Goal: Task Accomplishment & Management: Complete application form

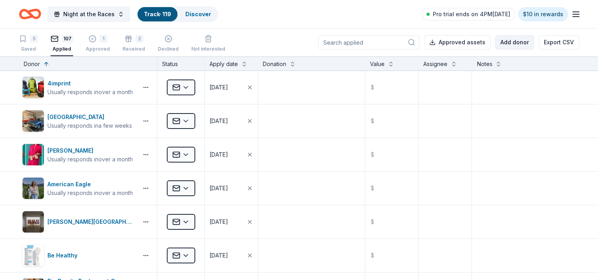
click at [517, 42] on button "Add donor" at bounding box center [514, 42] width 39 height 14
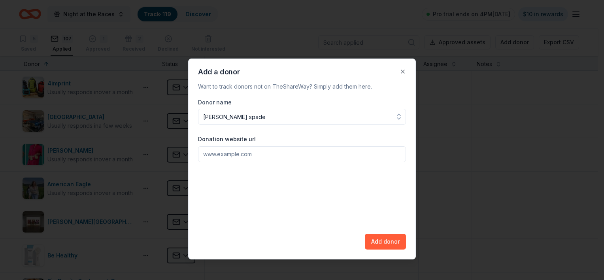
type input "[PERSON_NAME] spade"
click at [206, 156] on input "Donation website url" at bounding box center [302, 154] width 208 height 16
paste input "[URL][DOMAIN_NAME]"
type input "[URL][DOMAIN_NAME]"
click at [395, 241] on button "Add donor" at bounding box center [385, 242] width 41 height 16
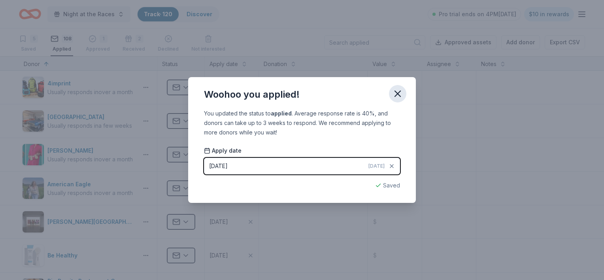
click at [393, 94] on icon "button" at bounding box center [397, 93] width 11 height 11
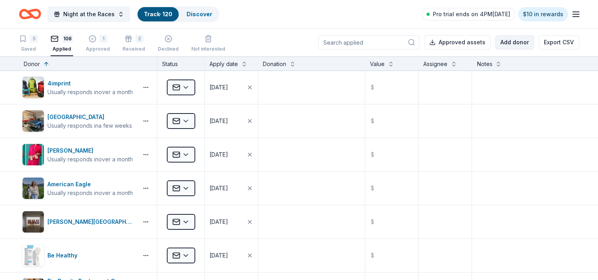
click at [510, 40] on button "Add donor" at bounding box center [514, 42] width 39 height 14
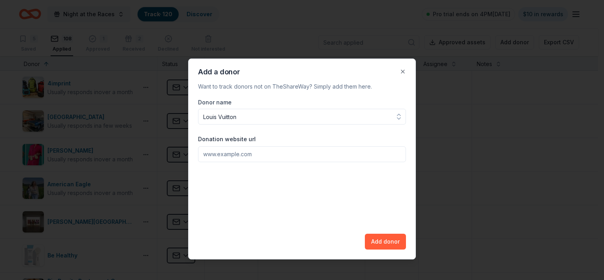
type input "Louis Vuitton"
click at [221, 158] on input "Donation website url" at bounding box center [302, 154] width 208 height 16
click at [248, 160] on input "Donation website url" at bounding box center [302, 154] width 208 height 16
paste input ""[EMAIL_ADDRESS][DOMAIN_NAME][DOMAIN_NAME]" <[EMAIL_ADDRESS][DOMAIN_NAME][DOMAI…"
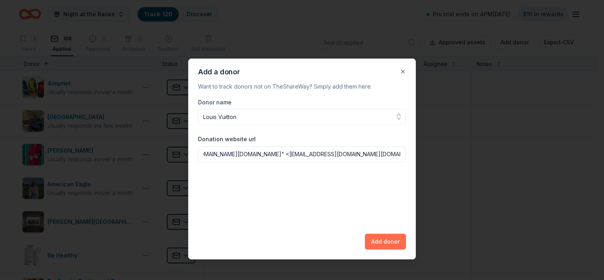
type input ""[EMAIL_ADDRESS][DOMAIN_NAME][DOMAIN_NAME]" <[EMAIL_ADDRESS][DOMAIN_NAME][DOMAI…"
click at [373, 243] on button "Add donor" at bounding box center [385, 242] width 41 height 16
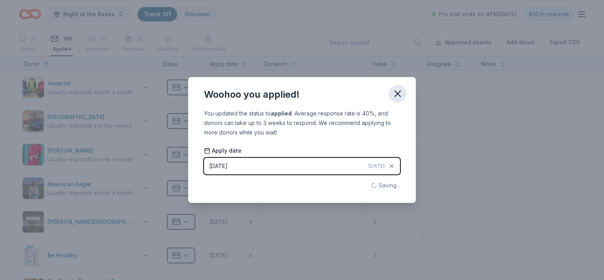
click at [398, 95] on icon "button" at bounding box center [398, 94] width 6 height 6
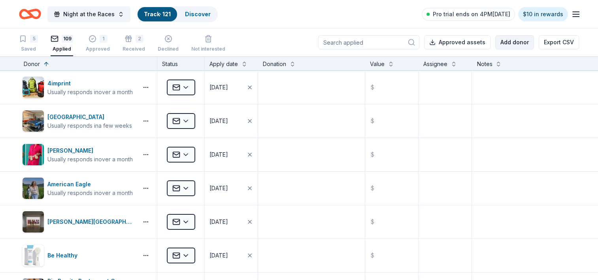
click at [512, 43] on button "Add donor" at bounding box center [514, 42] width 39 height 14
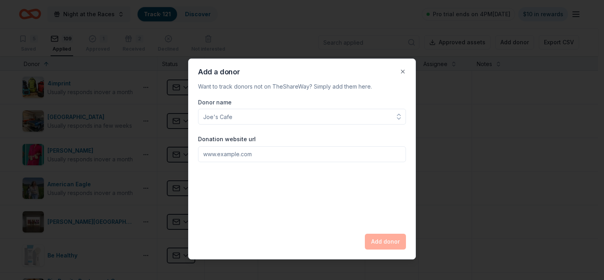
click at [247, 121] on input "Donor name" at bounding box center [302, 117] width 208 height 16
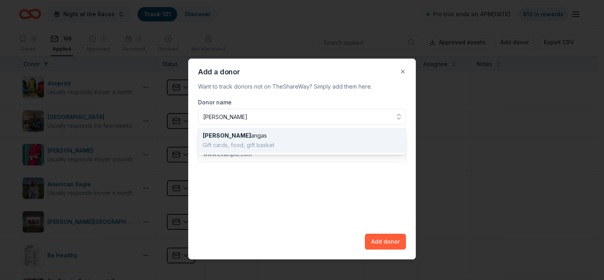
type input "[PERSON_NAME]"
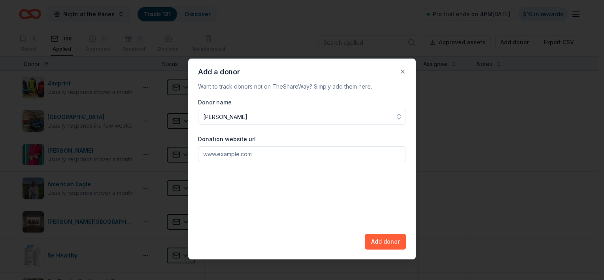
click at [229, 183] on div "Donor name [PERSON_NAME] Donation website url Add donor" at bounding box center [302, 174] width 208 height 152
click at [227, 157] on input "Donation website url" at bounding box center [302, 154] width 208 height 16
paste input "My name is [PERSON_NAME], and I am the Director of Fundraising for the Pine-Ric…"
type input "My name is [PERSON_NAME], and I am the Director of Fundraising for the Pine-Ric…"
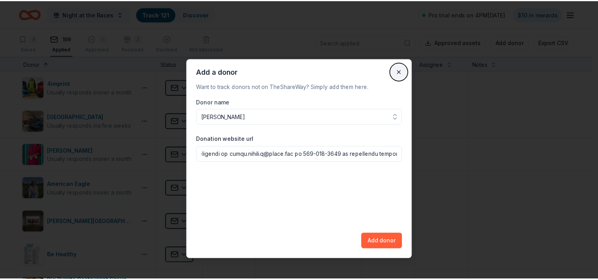
scroll to position [0, 0]
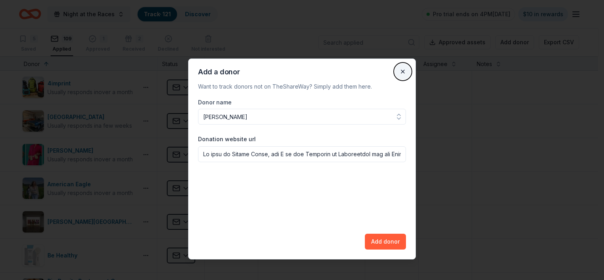
click at [404, 74] on button "Close" at bounding box center [403, 72] width 16 height 16
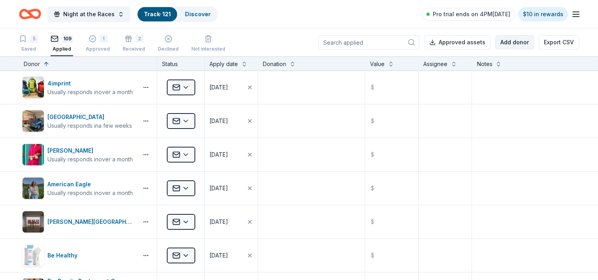
click at [522, 40] on button "Add donor" at bounding box center [514, 42] width 39 height 14
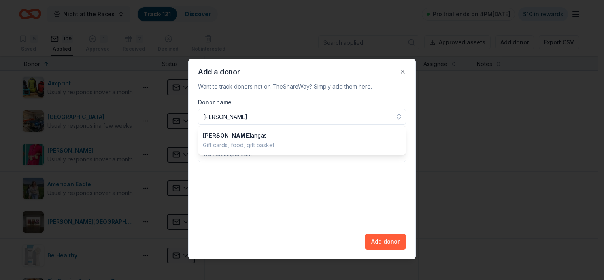
type input "[PERSON_NAME]"
click at [249, 165] on div "Donor name [PERSON_NAME] Donation website url Add donor" at bounding box center [302, 174] width 208 height 152
click at [256, 153] on input "Donation website url" at bounding box center [302, 154] width 208 height 16
paste input "[EMAIL_ADDRESS][DOMAIN_NAME]"
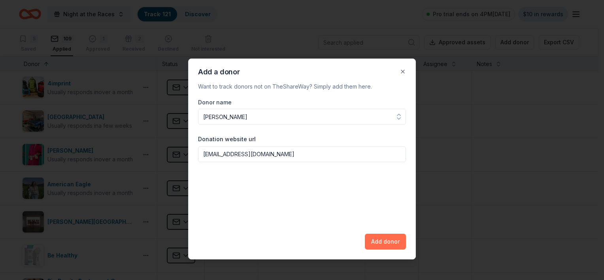
type input "[EMAIL_ADDRESS][DOMAIN_NAME]"
click at [383, 244] on button "Add donor" at bounding box center [385, 242] width 41 height 16
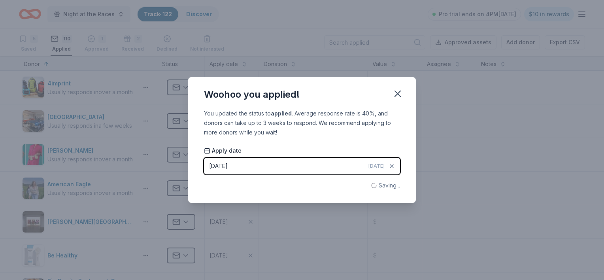
click at [383, 244] on div "Woohoo you applied! You updated the status to applied . Average response rate i…" at bounding box center [302, 140] width 604 height 280
click at [395, 97] on icon "button" at bounding box center [397, 93] width 11 height 11
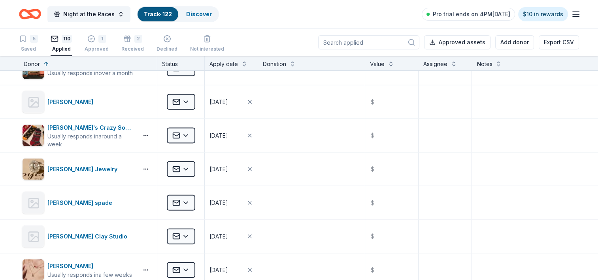
scroll to position [1699, 0]
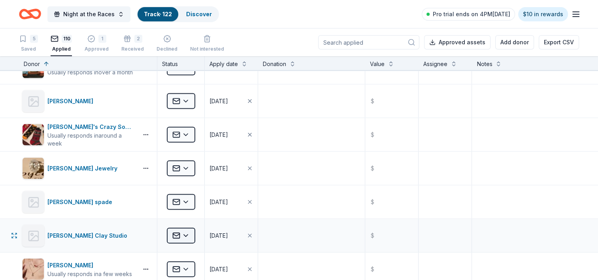
click at [187, 231] on html "Night at the Races Track · 122 Discover Pro trial ends on 4PM[DATE] $10 in rewa…" at bounding box center [299, 140] width 598 height 280
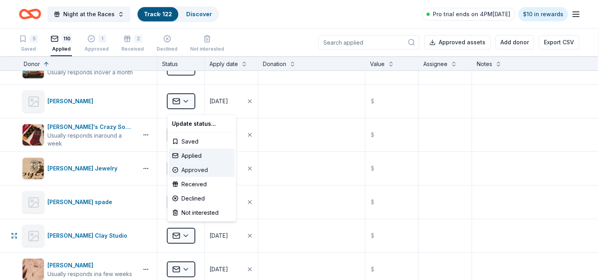
click at [189, 166] on div "Approved" at bounding box center [202, 170] width 66 height 14
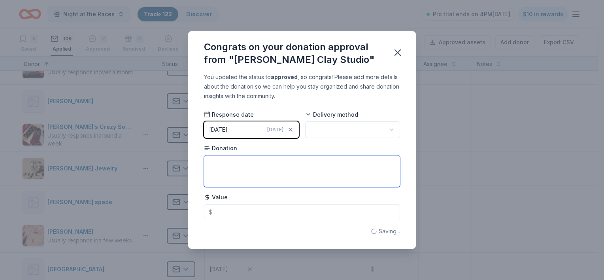
click at [248, 175] on textarea at bounding box center [302, 171] width 196 height 32
type textarea "$25 voucher - will need to pick up"
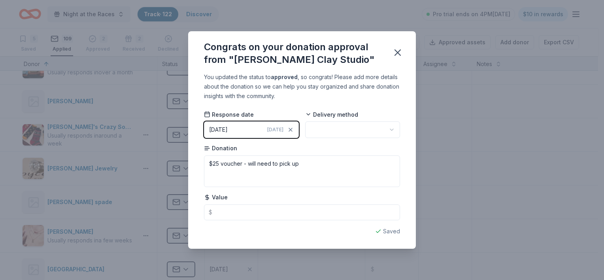
click at [392, 127] on html "Night at the Races Track · 122 Discover Pro trial ends on 4PM[DATE] $10 in rewa…" at bounding box center [302, 140] width 604 height 280
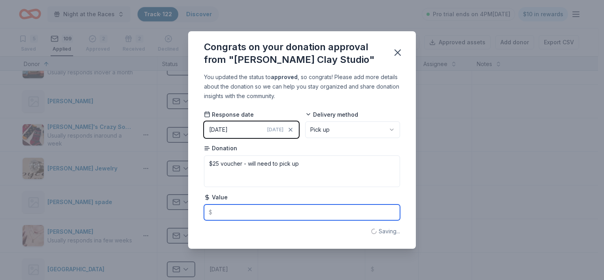
click at [271, 207] on input "text" at bounding box center [302, 212] width 196 height 16
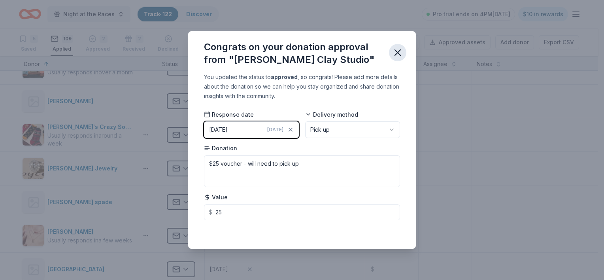
type input "25.00"
click at [395, 54] on icon "button" at bounding box center [397, 52] width 11 height 11
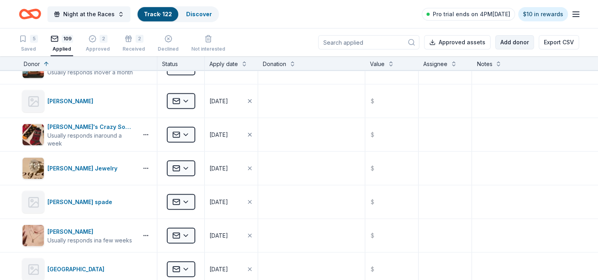
click at [517, 48] on button "Add donor" at bounding box center [514, 42] width 39 height 14
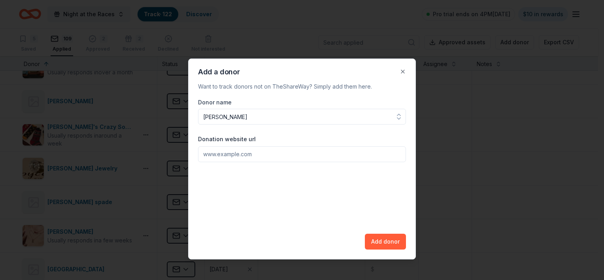
type input "[PERSON_NAME]"
click at [235, 155] on input "Donation website url" at bounding box center [302, 154] width 208 height 16
paste input "[EMAIL_ADDRESS][DOMAIN_NAME]"
type input "[EMAIL_ADDRESS][DOMAIN_NAME]"
click at [392, 243] on button "Add donor" at bounding box center [385, 242] width 41 height 16
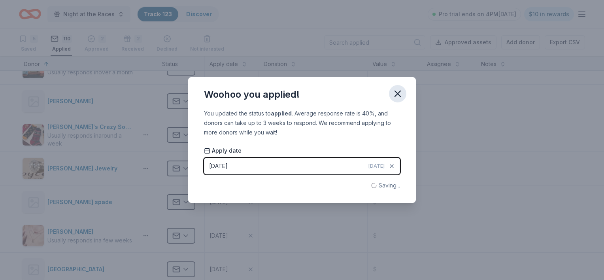
click at [401, 94] on icon "button" at bounding box center [397, 93] width 11 height 11
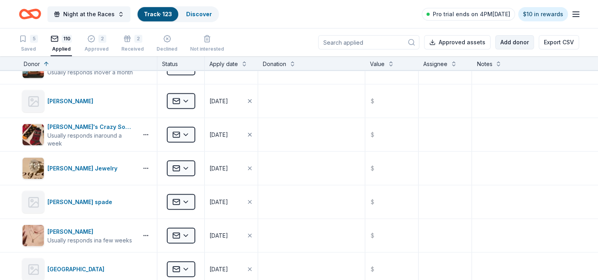
click at [515, 46] on button "Add donor" at bounding box center [514, 42] width 39 height 14
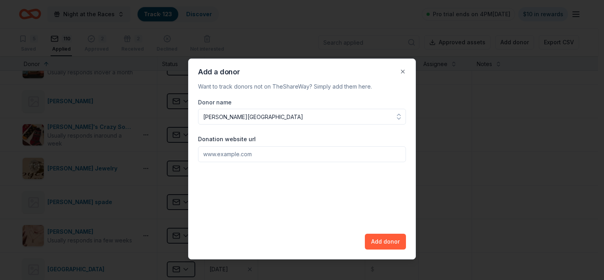
type input "[PERSON_NAME][GEOGRAPHIC_DATA]"
click at [215, 155] on input "Donation website url" at bounding box center [302, 154] width 208 height 16
paste input ""[PERSON_NAME][EMAIL_ADDRESS][PERSON_NAME][DOMAIN_NAME]" <[PERSON_NAME][DOMAIN_…"
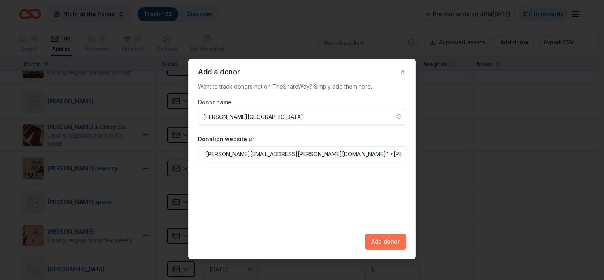
type input ""[PERSON_NAME][EMAIL_ADDRESS][PERSON_NAME][DOMAIN_NAME]" <[PERSON_NAME][DOMAIN_…"
click at [376, 240] on button "Add donor" at bounding box center [385, 242] width 41 height 16
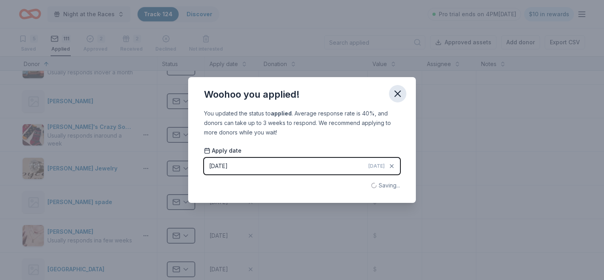
click at [395, 96] on icon "button" at bounding box center [398, 94] width 6 height 6
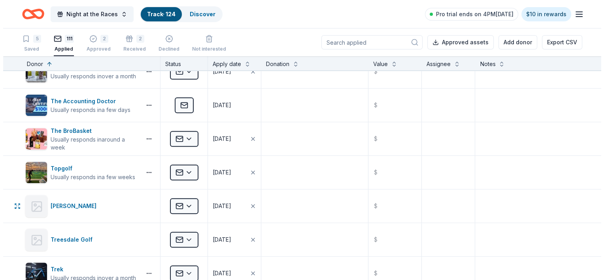
scroll to position [3478, 0]
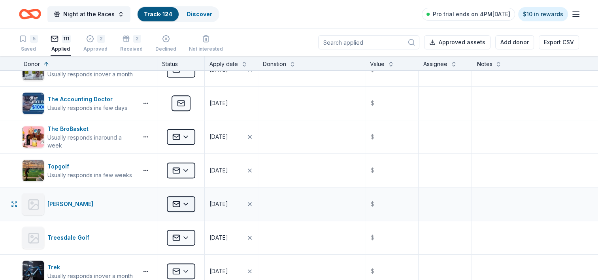
click at [182, 196] on html "Night at the Races Track · 124 Discover Pro trial ends on 4PM[DATE] $10 in rewa…" at bounding box center [299, 140] width 598 height 280
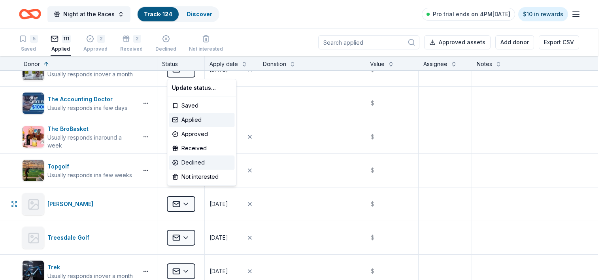
click at [194, 160] on div "Declined" at bounding box center [202, 162] width 66 height 14
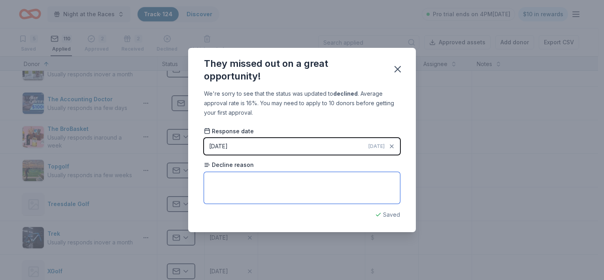
click at [350, 194] on textarea at bounding box center [302, 188] width 196 height 32
type textarea "didnt align with what they support"
click at [392, 71] on icon "button" at bounding box center [397, 69] width 11 height 11
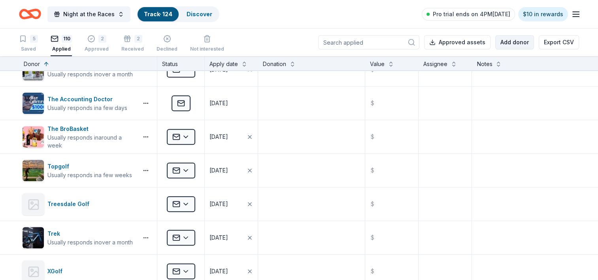
click at [512, 42] on button "Add donor" at bounding box center [514, 42] width 39 height 14
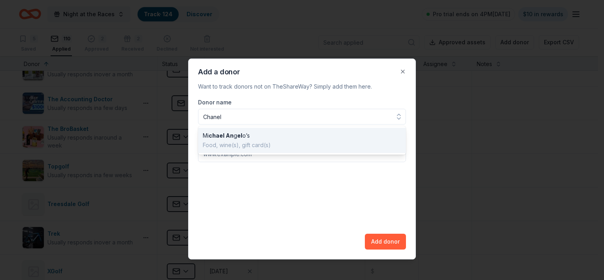
type input "Chanel"
click at [343, 160] on form "Donor name Chanel Mi chael An g el o’s Food, wine(s), gift card(s) Donation web…" at bounding box center [302, 130] width 208 height 64
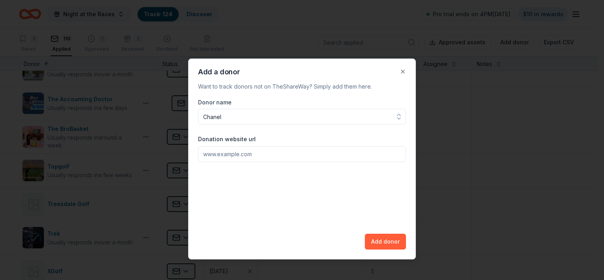
click at [341, 156] on input "Donation website url" at bounding box center [302, 154] width 208 height 16
paste input "[URL][DOMAIN_NAME]"
type input "[URL][DOMAIN_NAME]"
click at [390, 240] on button "Add donor" at bounding box center [385, 242] width 41 height 16
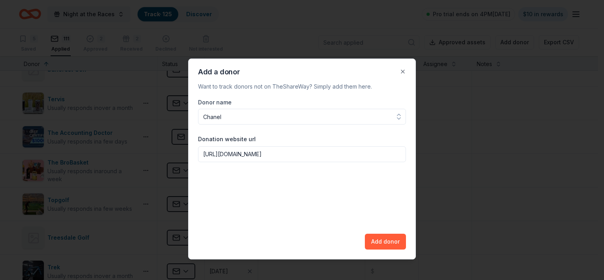
scroll to position [3511, 0]
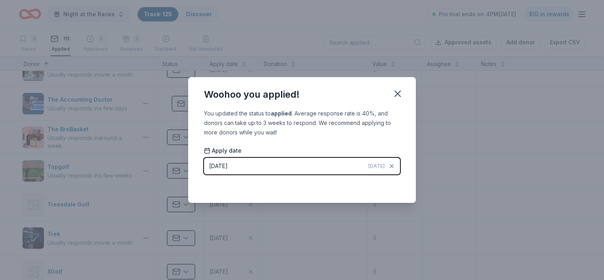
drag, startPoint x: 398, startPoint y: 98, endPoint x: 476, endPoint y: 64, distance: 84.8
click at [397, 98] on icon "button" at bounding box center [397, 93] width 11 height 11
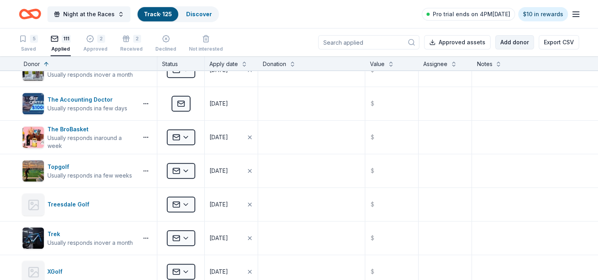
click at [525, 41] on button "Add donor" at bounding box center [514, 42] width 39 height 14
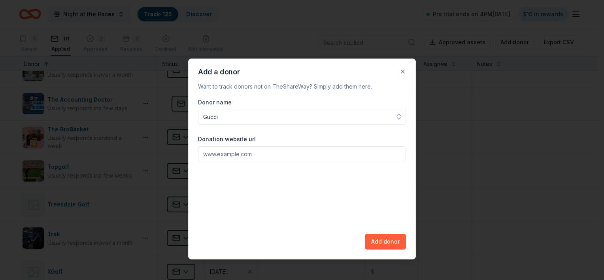
type input "Gucci"
click at [269, 162] on input "Donation website url" at bounding box center [302, 154] width 208 height 16
click at [227, 158] on input "Donation website url" at bounding box center [302, 154] width 208 height 16
paste input "[URL][DOMAIN_NAME]"
type input "[URL][DOMAIN_NAME]"
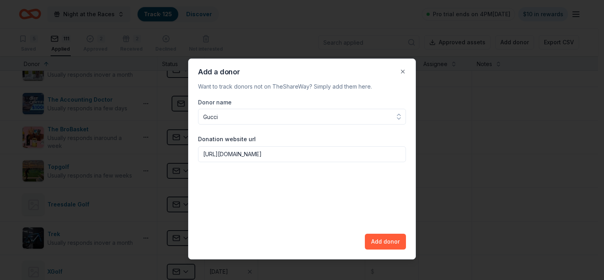
drag, startPoint x: 314, startPoint y: 155, endPoint x: 166, endPoint y: 146, distance: 148.4
click at [166, 146] on body "Night at the Races Track · 125 Discover Pro trial ends on 4PM[DATE] $10 in rewa…" at bounding box center [299, 140] width 598 height 280
click at [388, 241] on button "Add donor" at bounding box center [385, 242] width 41 height 16
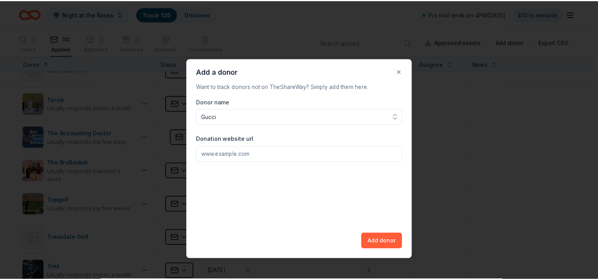
scroll to position [3545, 0]
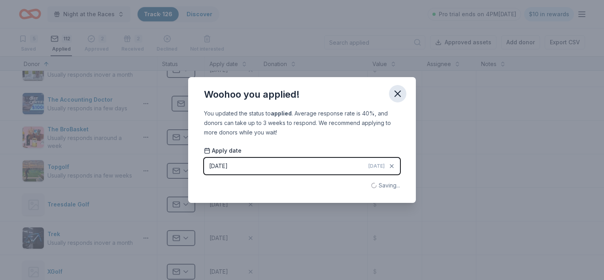
click at [396, 98] on icon "button" at bounding box center [397, 93] width 11 height 11
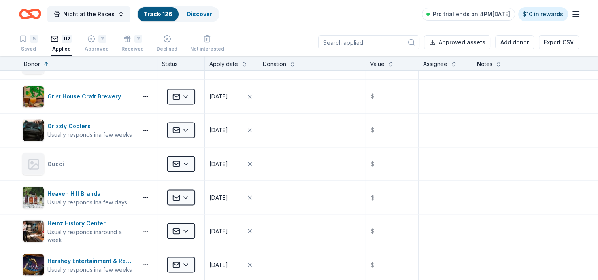
scroll to position [1371, 0]
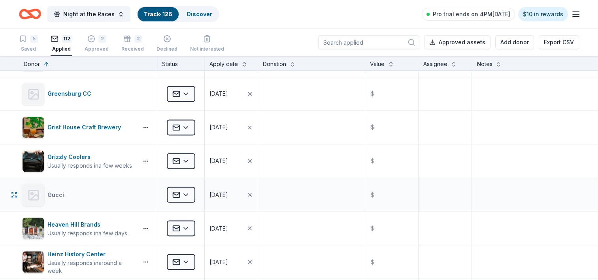
click at [48, 191] on div "Gucci" at bounding box center [57, 194] width 20 height 9
click at [29, 193] on icon at bounding box center [33, 195] width 13 height 13
click at [55, 190] on div "Gucci" at bounding box center [57, 194] width 20 height 9
click at [54, 190] on div "Gucci" at bounding box center [57, 194] width 20 height 9
